Goal: Information Seeking & Learning: Compare options

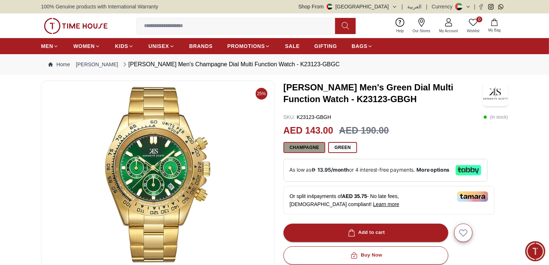
click at [310, 148] on button "Champagne" at bounding box center [305, 147] width 42 height 11
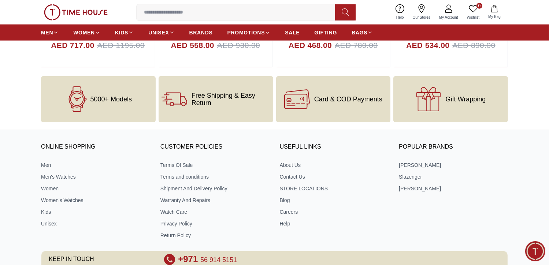
scroll to position [979, 0]
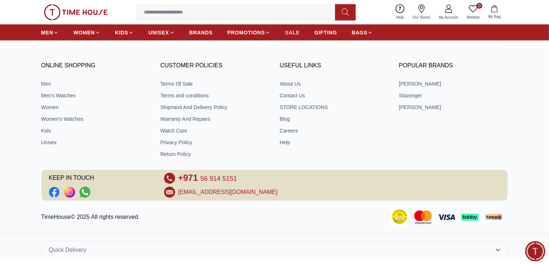
click at [293, 31] on span "SALE" at bounding box center [292, 32] width 15 height 7
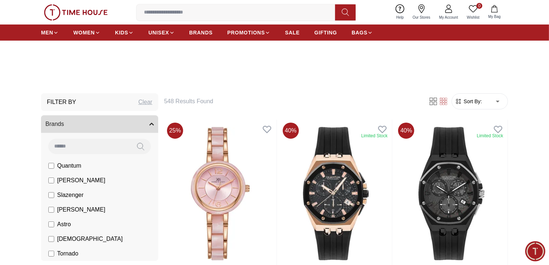
scroll to position [158, 0]
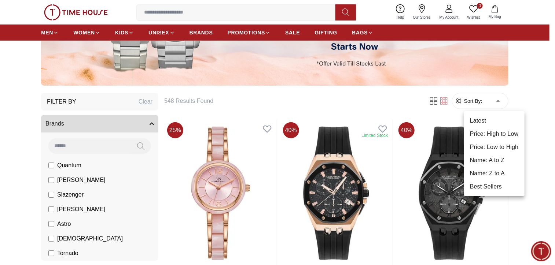
click at [488, 150] on li "Price: Low to High" at bounding box center [494, 147] width 60 height 13
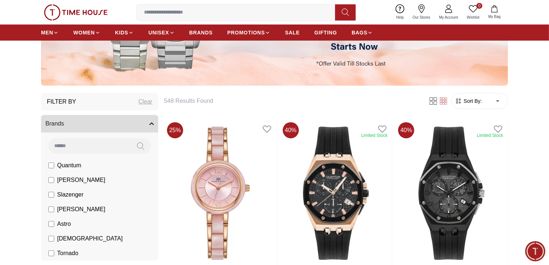
type input "*"
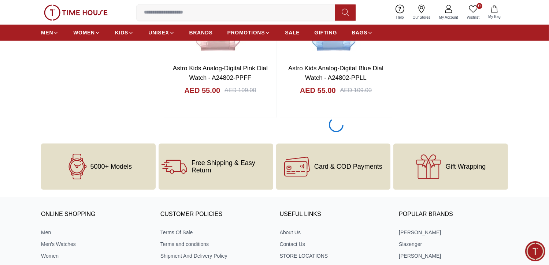
scroll to position [1632, 0]
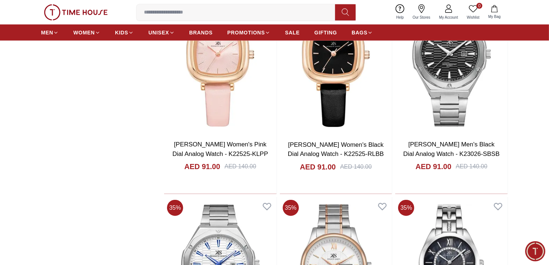
scroll to position [3453, 0]
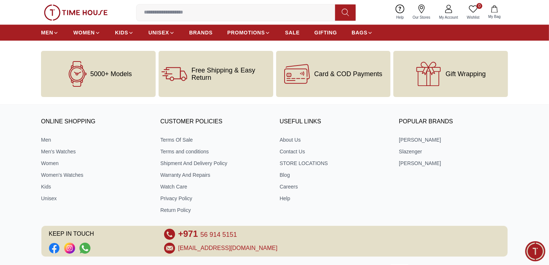
scroll to position [4465, 0]
